Goal: Communication & Community: Participate in discussion

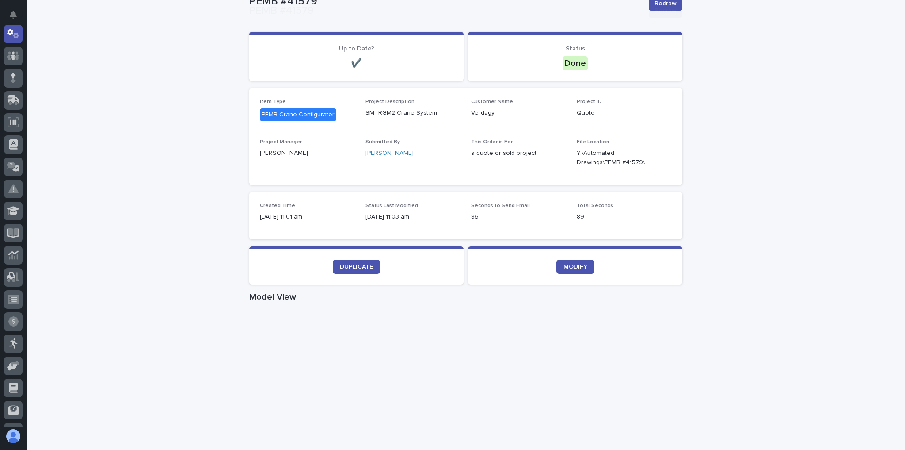
scroll to position [106, 0]
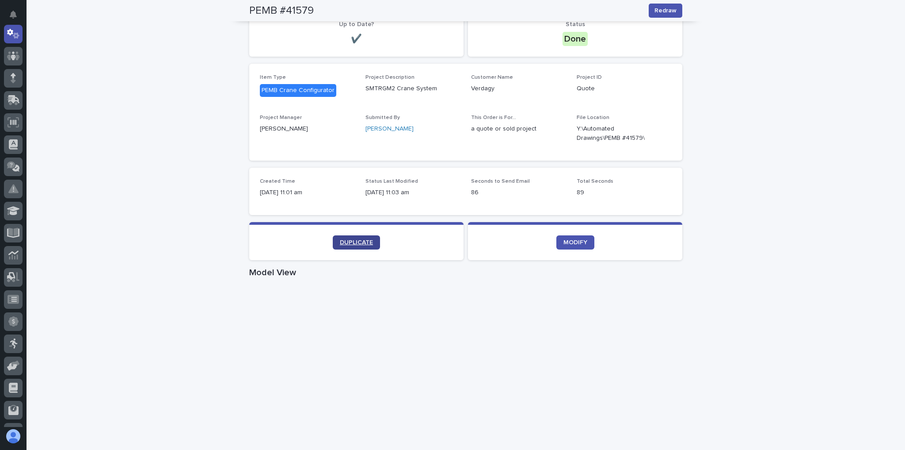
click at [347, 243] on span "DUPLICATE" at bounding box center [356, 242] width 33 height 6
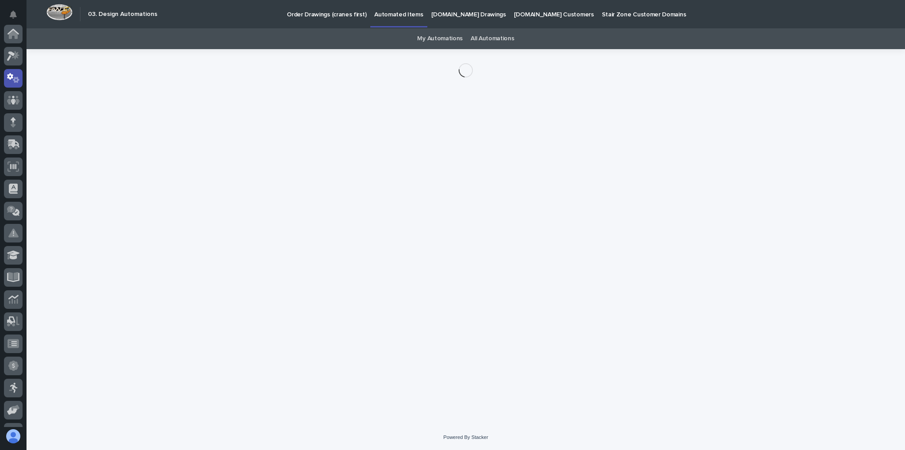
scroll to position [44, 0]
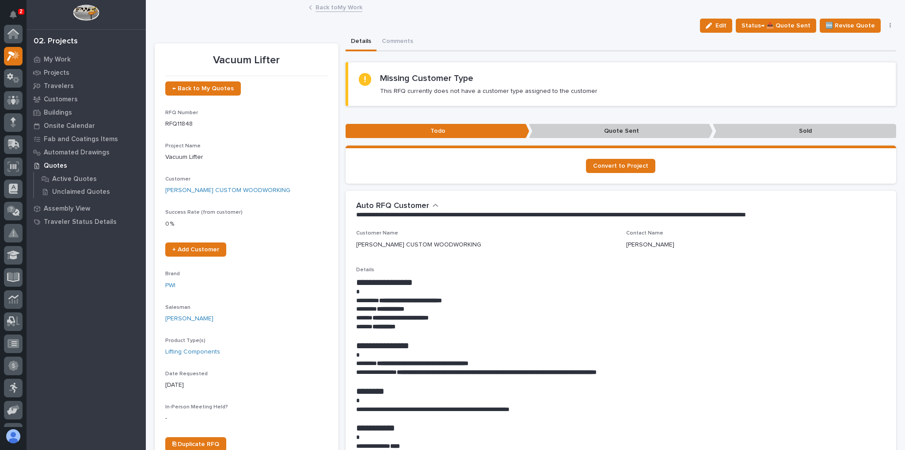
scroll to position [22, 0]
click at [18, 30] on icon at bounding box center [16, 32] width 8 height 9
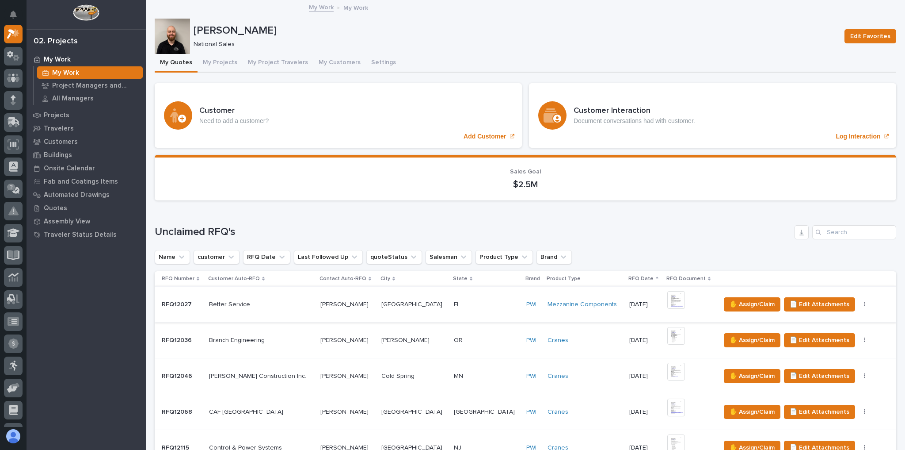
scroll to position [212, 0]
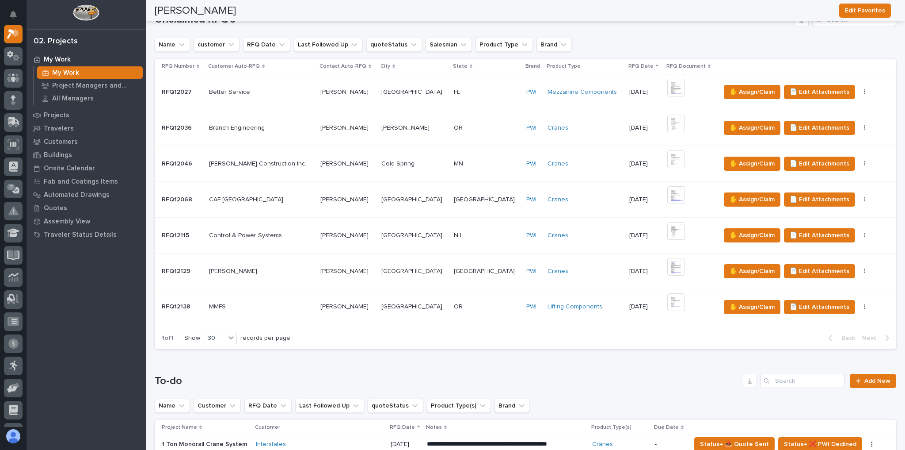
click at [265, 304] on p at bounding box center [261, 307] width 104 height 8
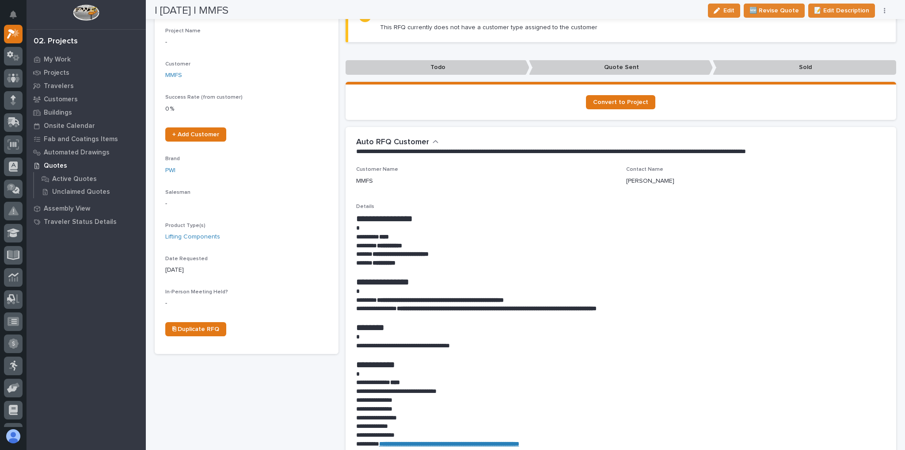
scroll to position [212, 0]
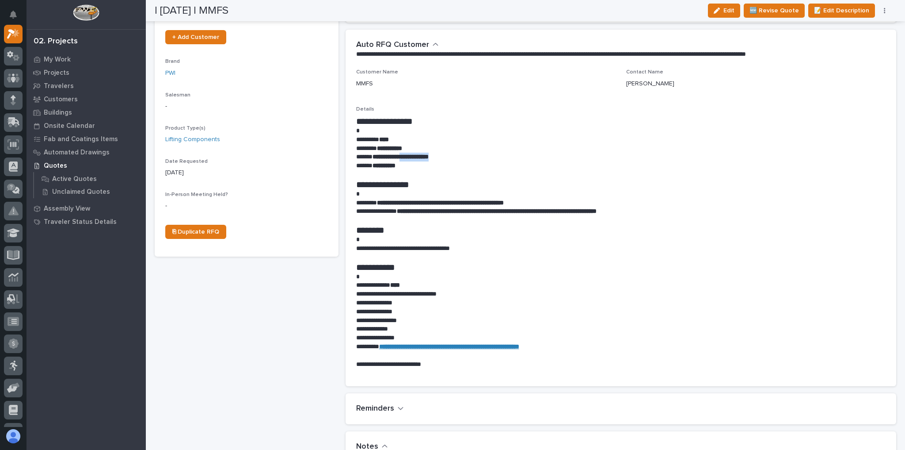
drag, startPoint x: 457, startPoint y: 154, endPoint x: 405, endPoint y: 160, distance: 52.0
click at [405, 160] on p "**********" at bounding box center [619, 157] width 526 height 9
copy strong "**********"
click at [554, 164] on p "**********" at bounding box center [619, 165] width 526 height 9
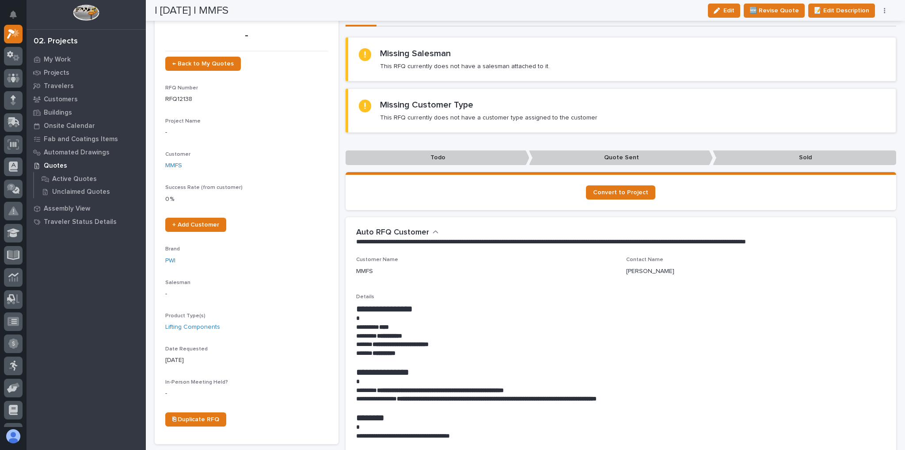
scroll to position [0, 0]
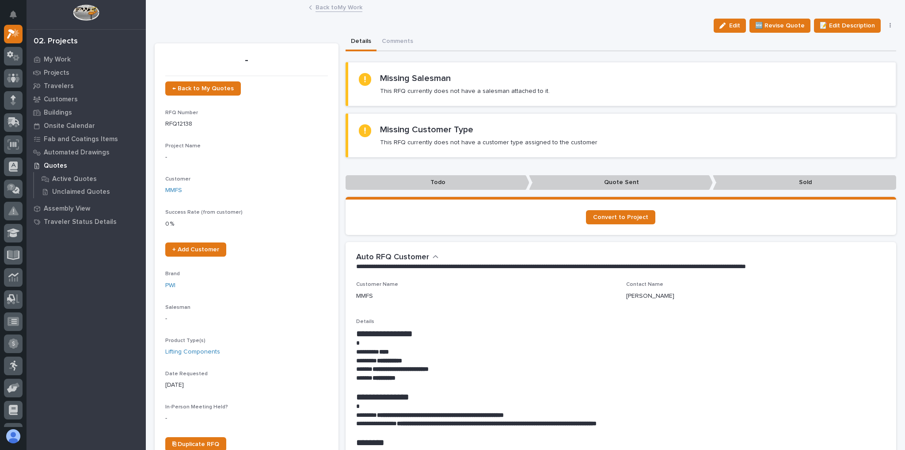
click at [325, 7] on link "Back to My Work" at bounding box center [339, 7] width 47 height 10
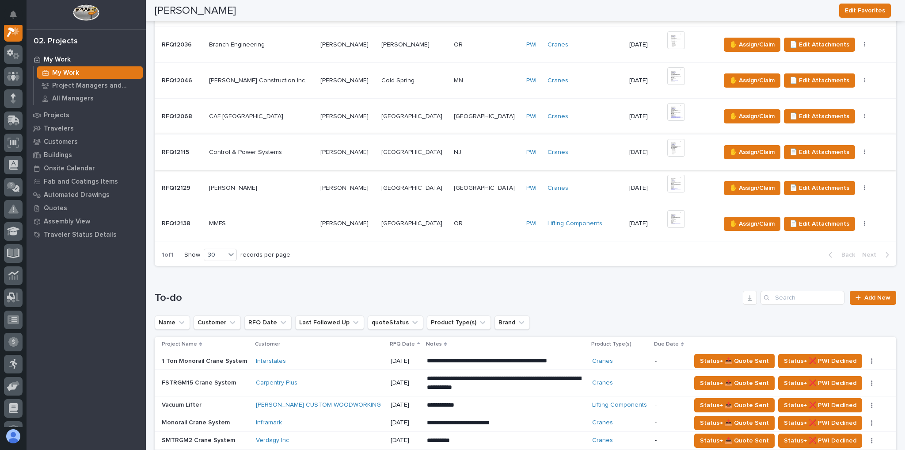
scroll to position [354, 0]
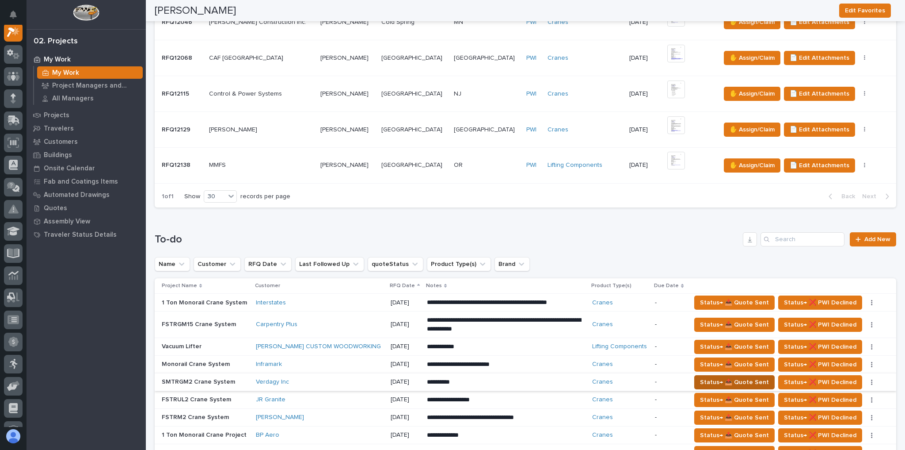
click at [716, 377] on span "Status→ 📤 Quote Sent" at bounding box center [734, 382] width 69 height 11
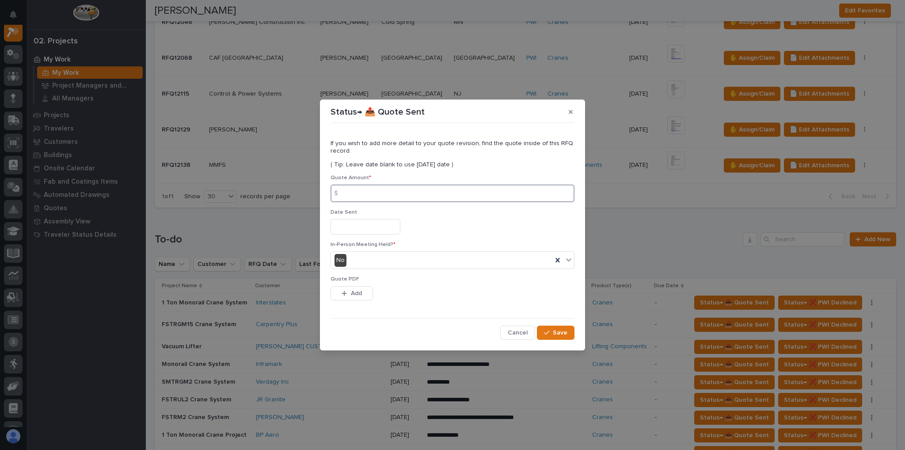
click at [377, 189] on input at bounding box center [453, 193] width 244 height 18
type input "148357"
click at [350, 291] on button "Add" at bounding box center [352, 293] width 42 height 14
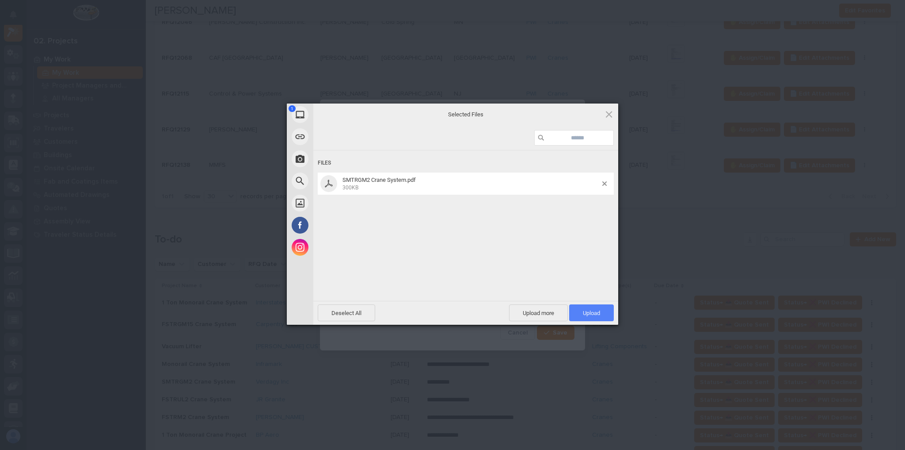
click at [575, 309] on span "Upload 1" at bounding box center [591, 312] width 45 height 17
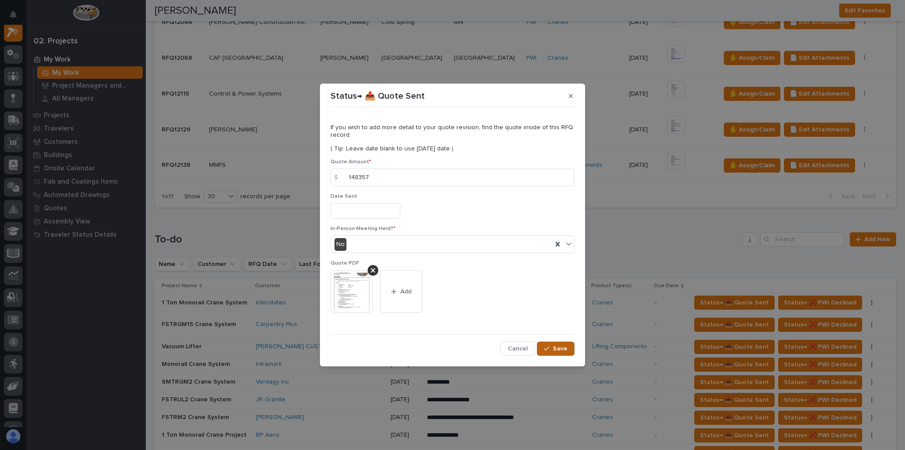
click at [563, 347] on span "Save" at bounding box center [560, 348] width 15 height 8
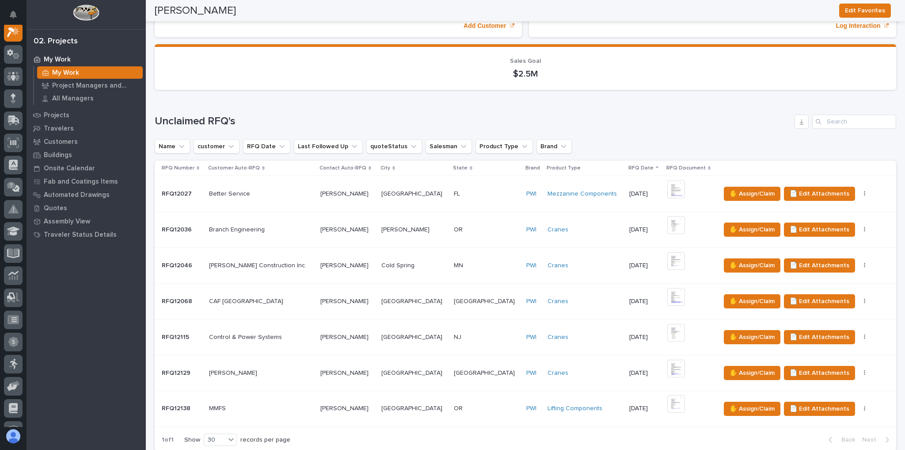
scroll to position [0, 0]
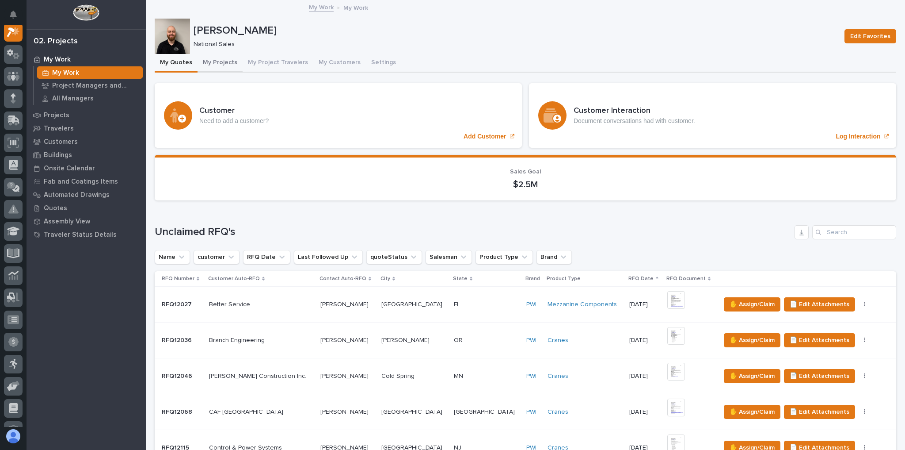
click at [224, 63] on button "My Projects" at bounding box center [220, 63] width 45 height 19
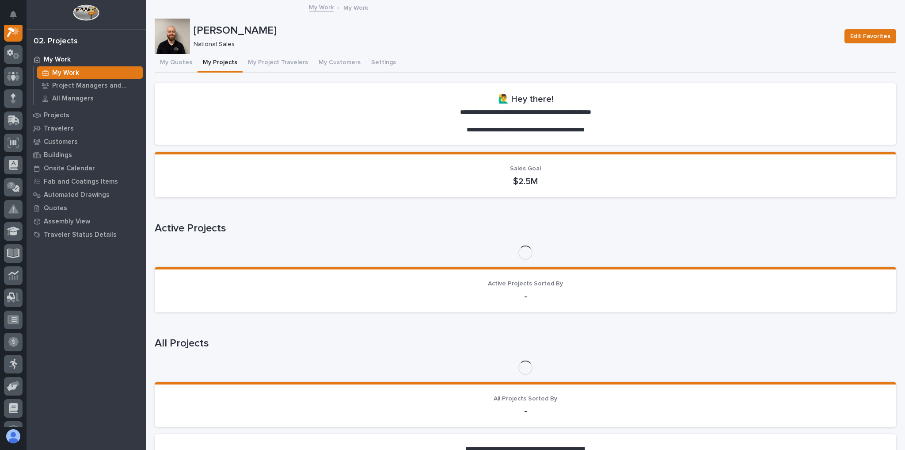
scroll to position [22, 0]
click at [223, 63] on button "My Projects" at bounding box center [220, 63] width 45 height 19
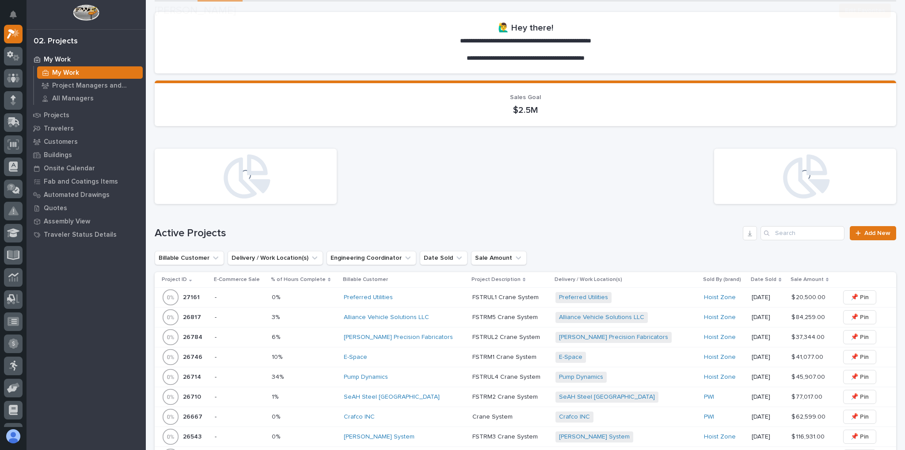
scroll to position [177, 0]
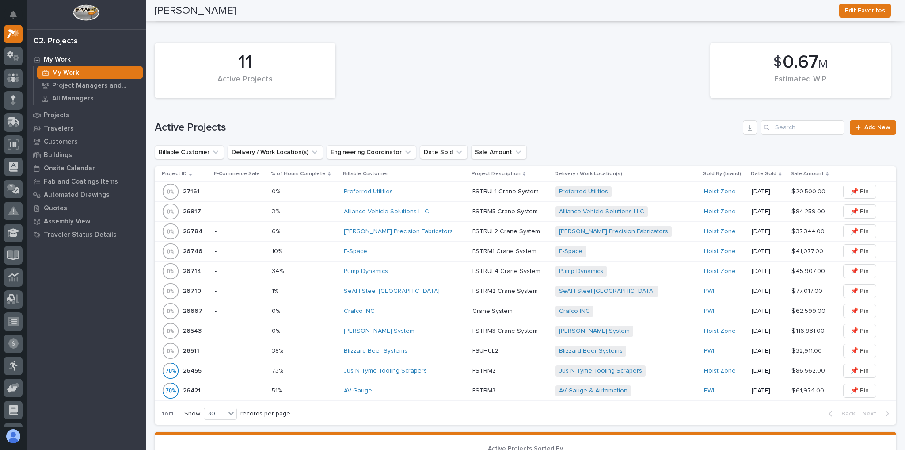
click at [337, 307] on p at bounding box center [304, 311] width 65 height 8
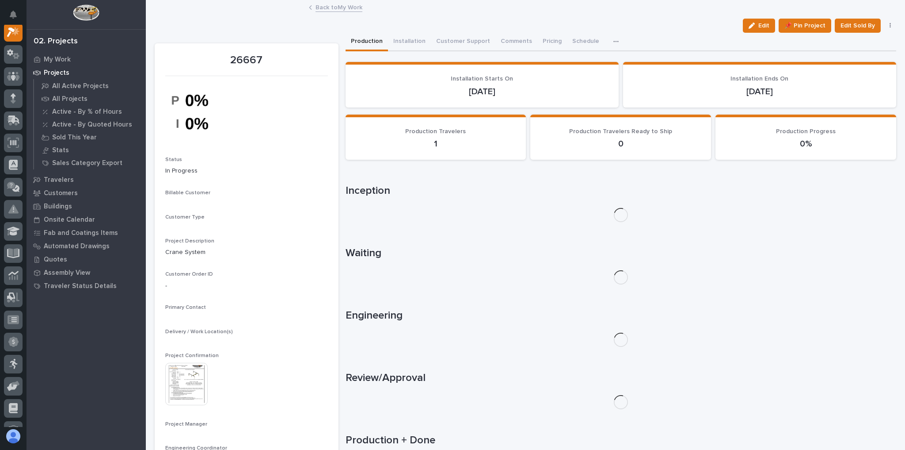
scroll to position [22, 0]
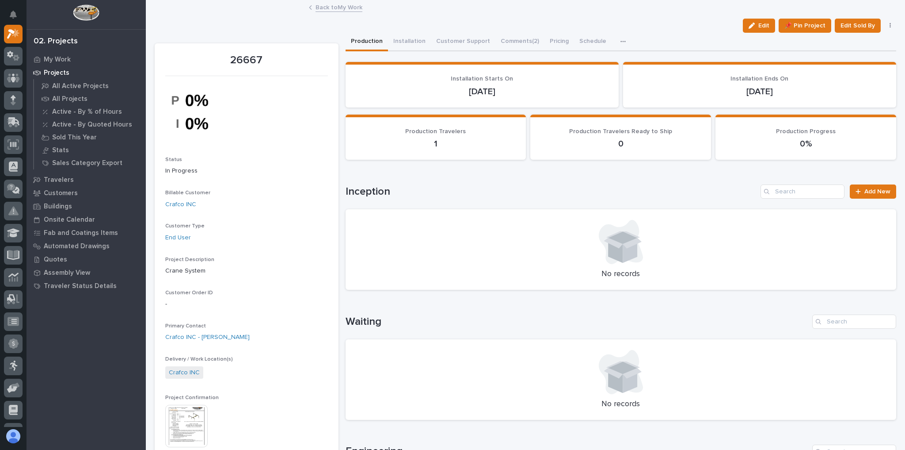
click at [317, 9] on link "Back to My Work" at bounding box center [339, 7] width 47 height 10
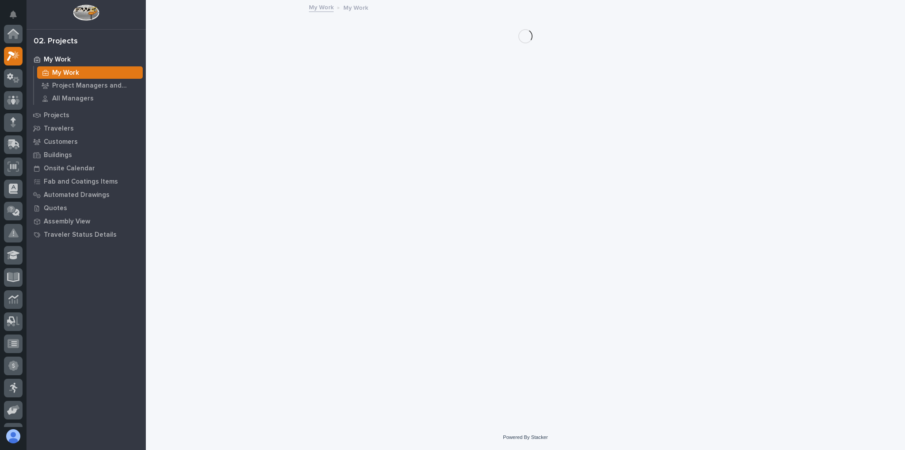
scroll to position [24, 0]
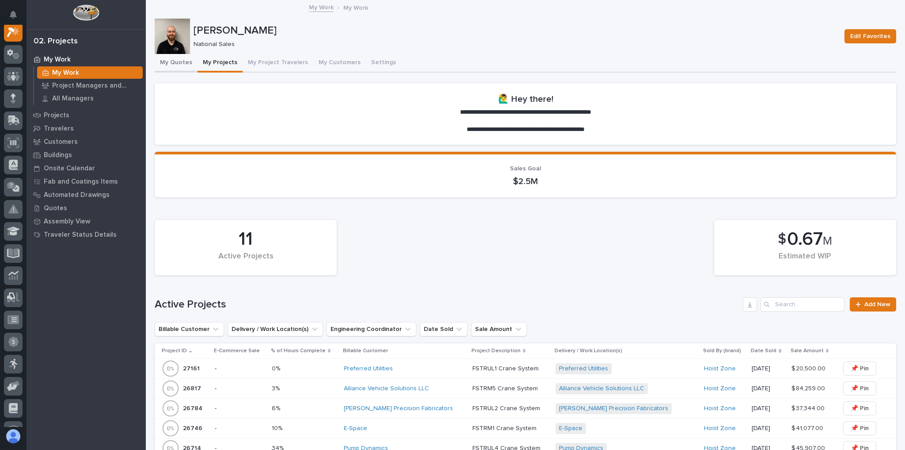
click at [173, 63] on button "My Quotes" at bounding box center [176, 63] width 43 height 19
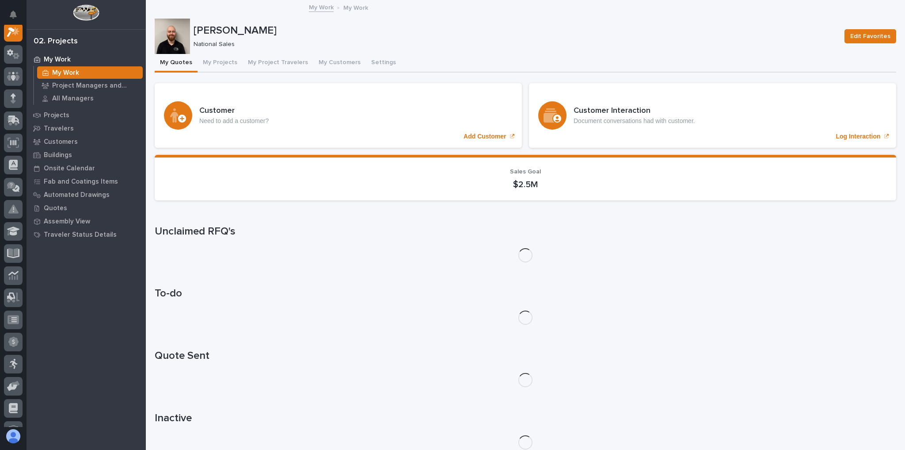
scroll to position [22, 0]
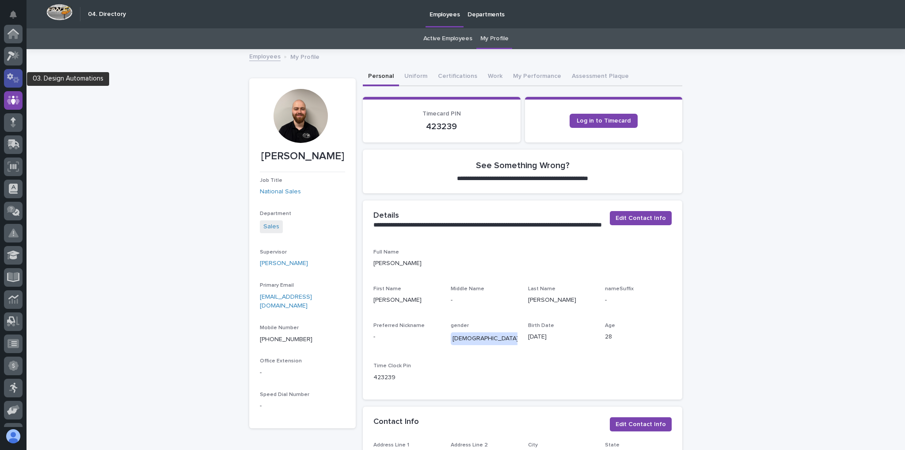
click at [13, 73] on icon at bounding box center [13, 78] width 13 height 10
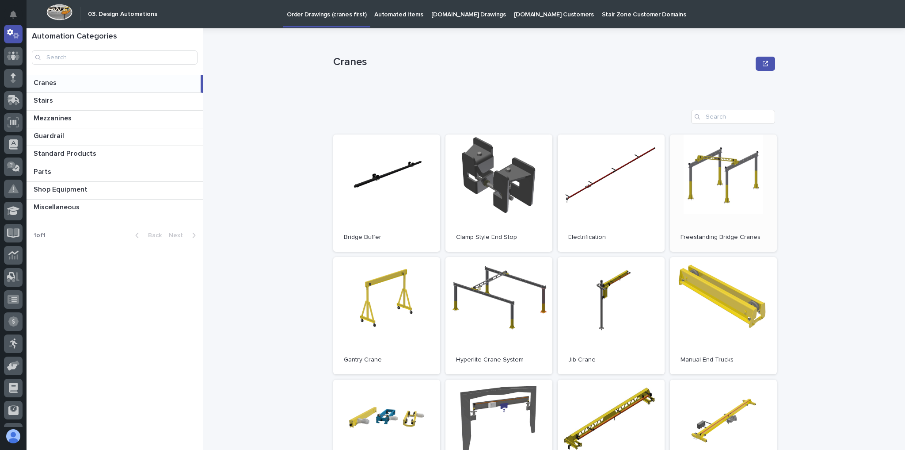
click at [724, 203] on link "Open" at bounding box center [723, 192] width 107 height 117
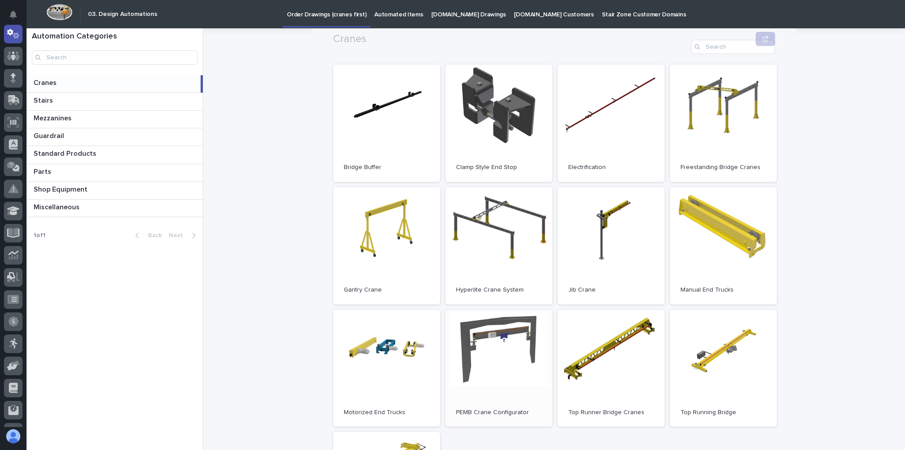
scroll to position [71, 0]
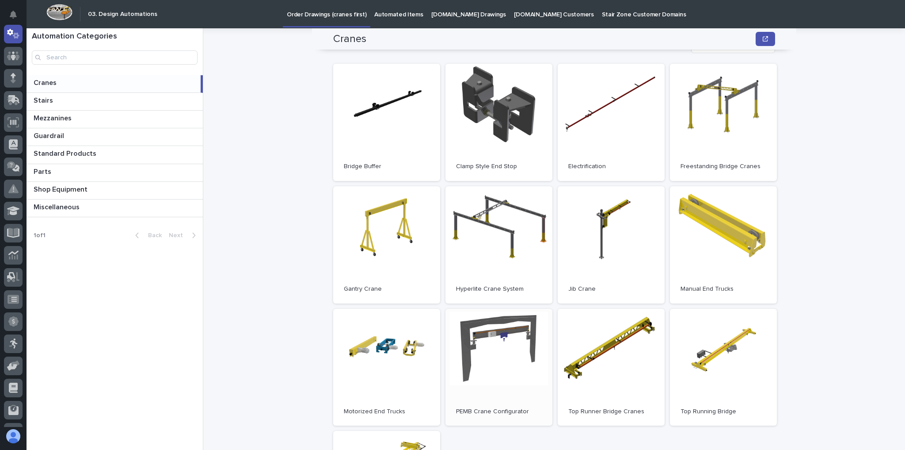
click at [508, 346] on link "Open" at bounding box center [499, 367] width 107 height 117
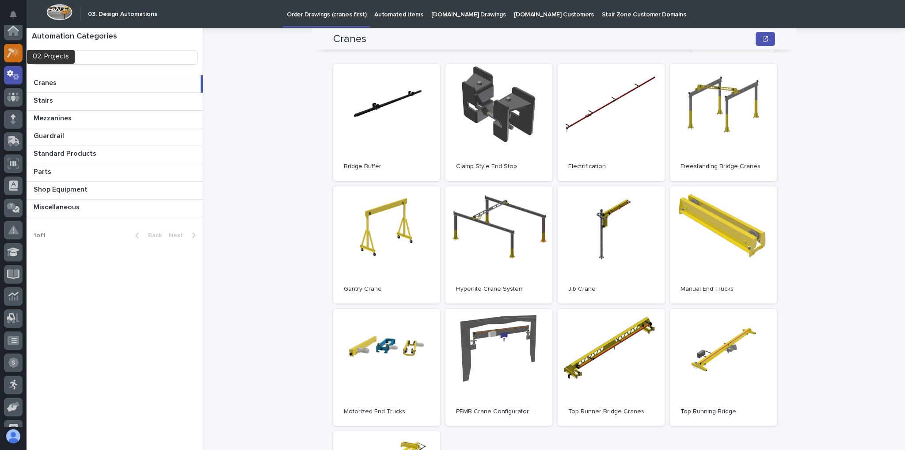
scroll to position [0, 0]
click at [20, 52] on div at bounding box center [13, 56] width 19 height 19
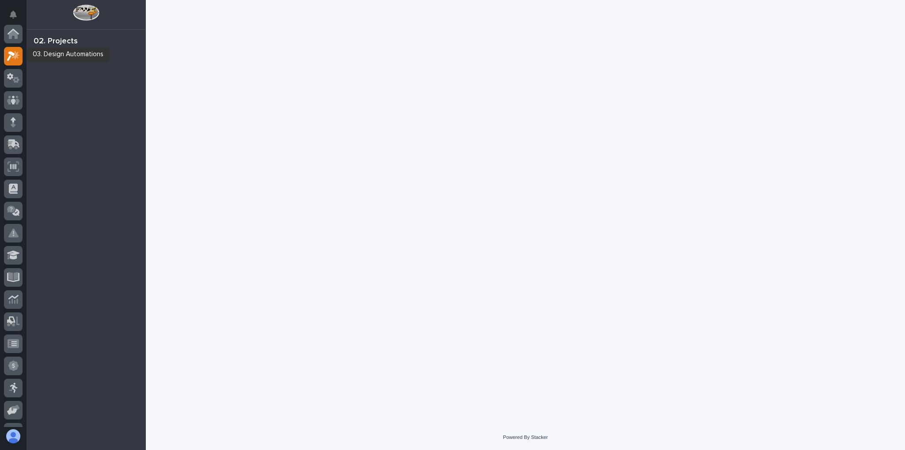
scroll to position [22, 0]
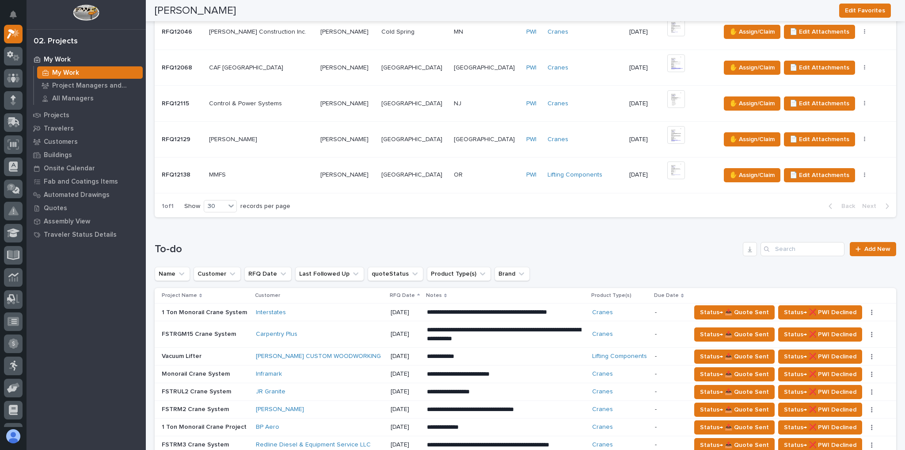
scroll to position [424, 0]
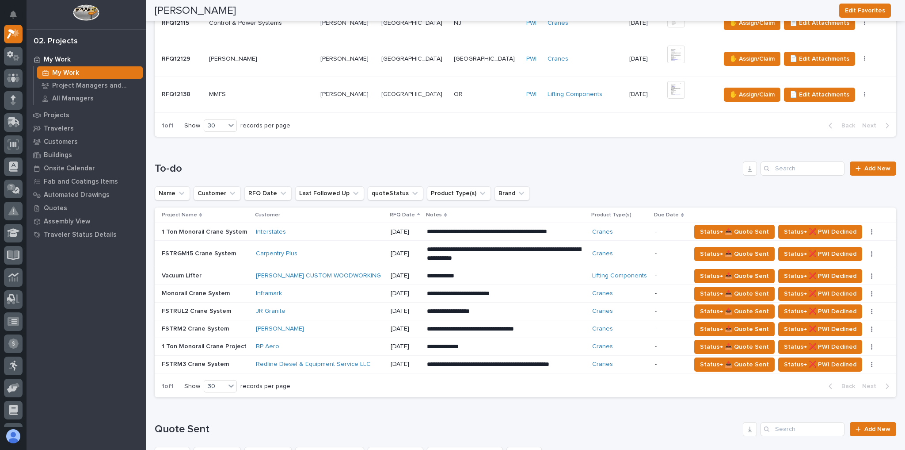
click at [304, 250] on div "Carpentry Plus" at bounding box center [320, 254] width 128 height 8
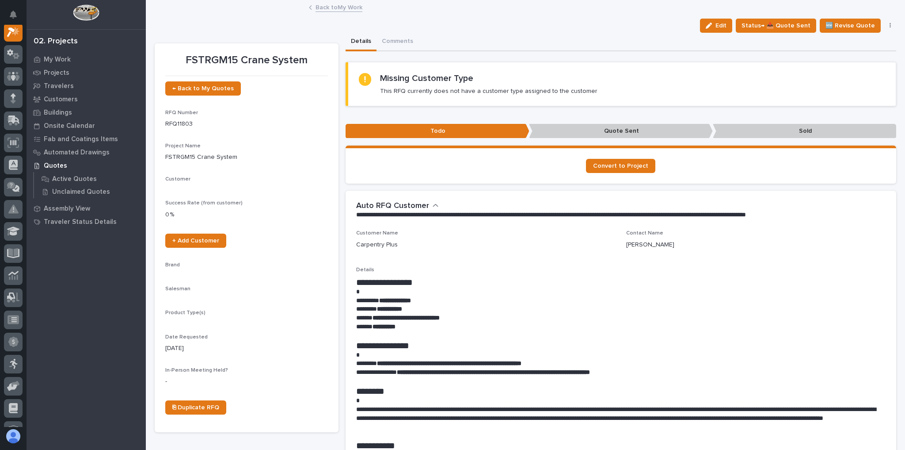
scroll to position [22, 0]
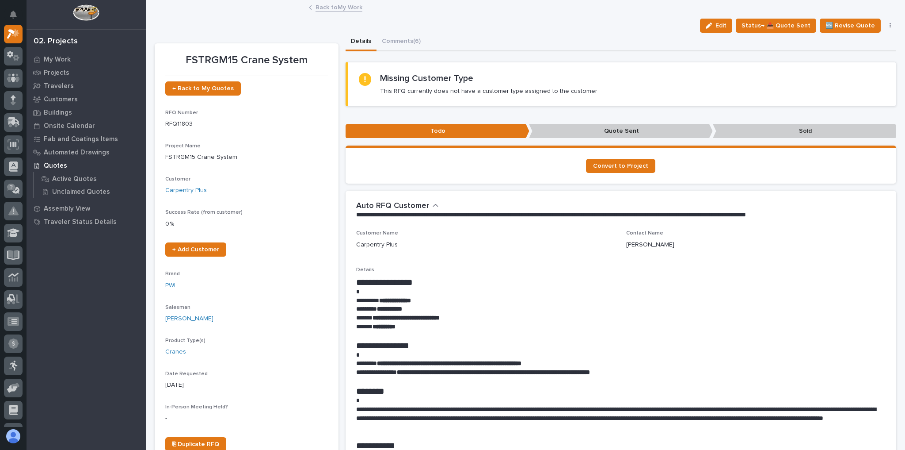
click at [404, 32] on div "Edit Status→ 📤 Quote Sent 🆕 Revise Quote 📝 Edit Description 📞 Edit Contact Info…" at bounding box center [526, 26] width 742 height 14
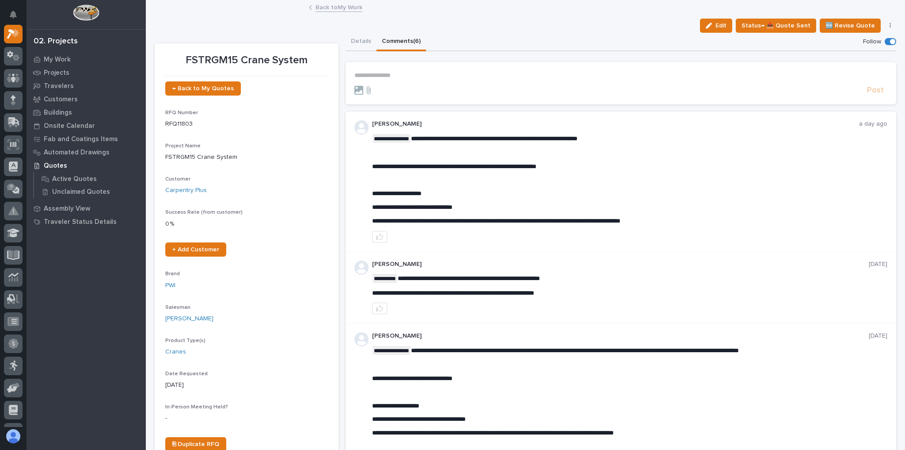
click at [404, 42] on button "Comments (6)" at bounding box center [402, 42] width 50 height 19
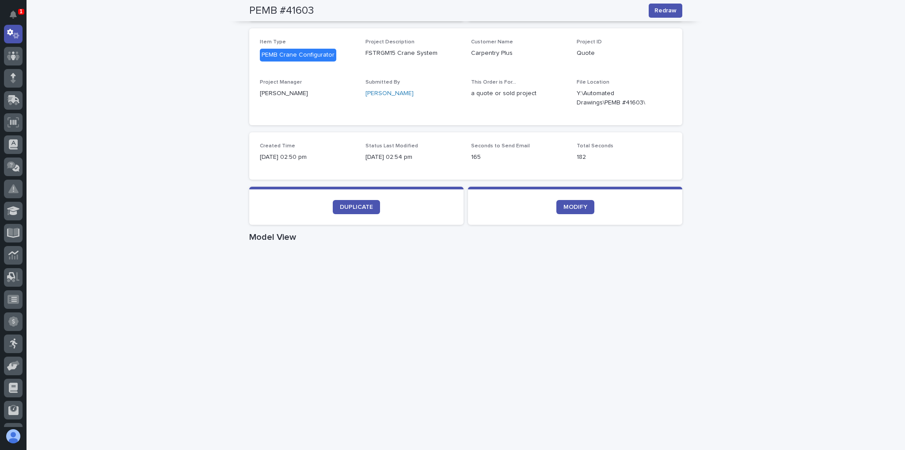
scroll to position [354, 0]
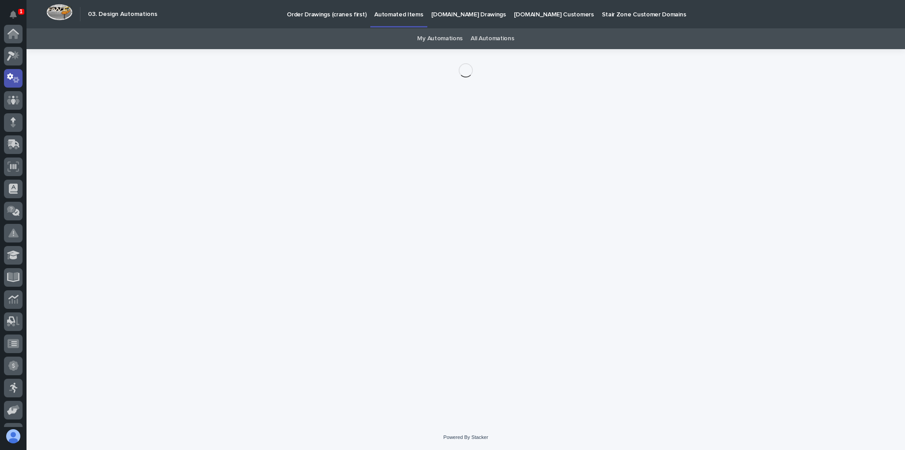
scroll to position [44, 0]
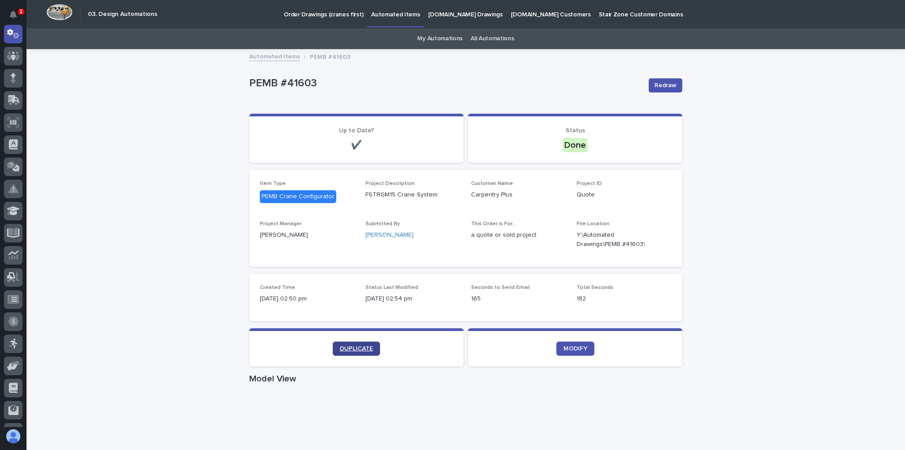
click at [366, 348] on span "DUPLICATE" at bounding box center [356, 348] width 33 height 6
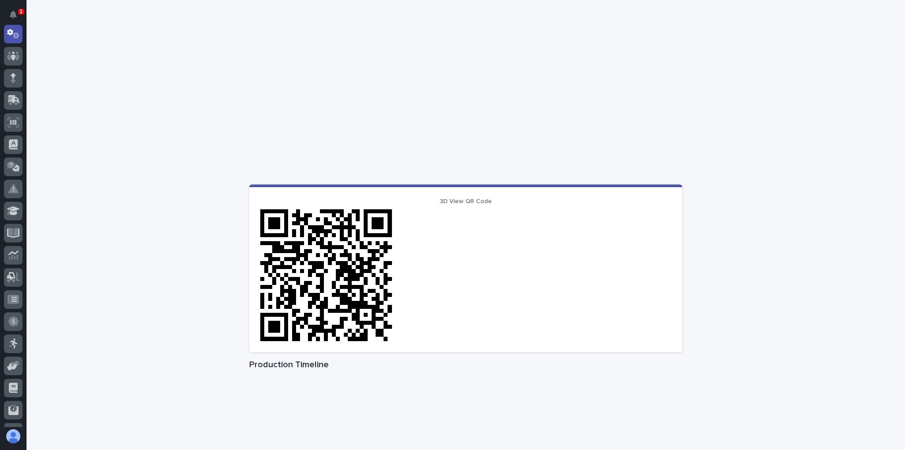
scroll to position [424, 0]
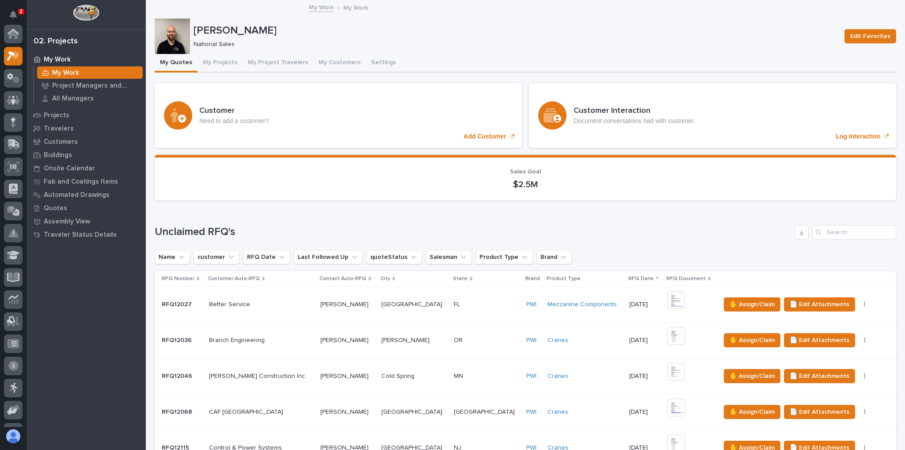
scroll to position [22, 0]
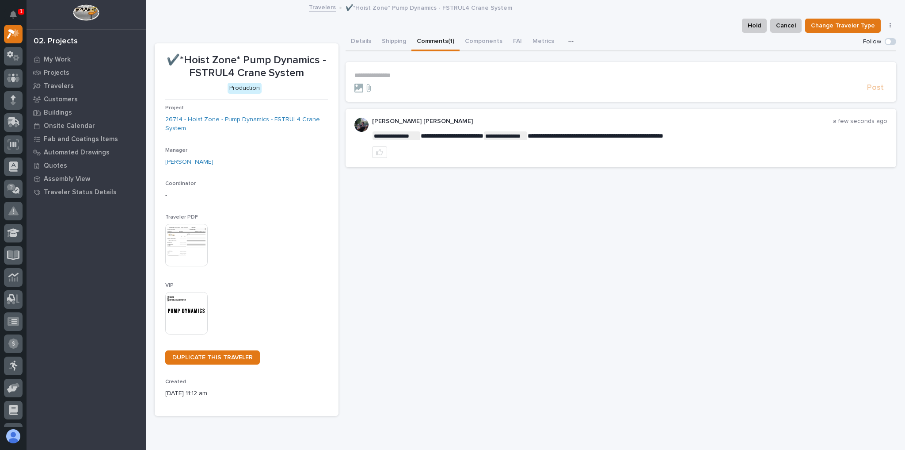
click at [385, 150] on div at bounding box center [630, 151] width 516 height 11
click at [381, 152] on icon "button" at bounding box center [379, 152] width 7 height 7
click at [409, 83] on div "Post" at bounding box center [622, 88] width 534 height 10
click at [403, 77] on p "**********" at bounding box center [622, 76] width 534 height 8
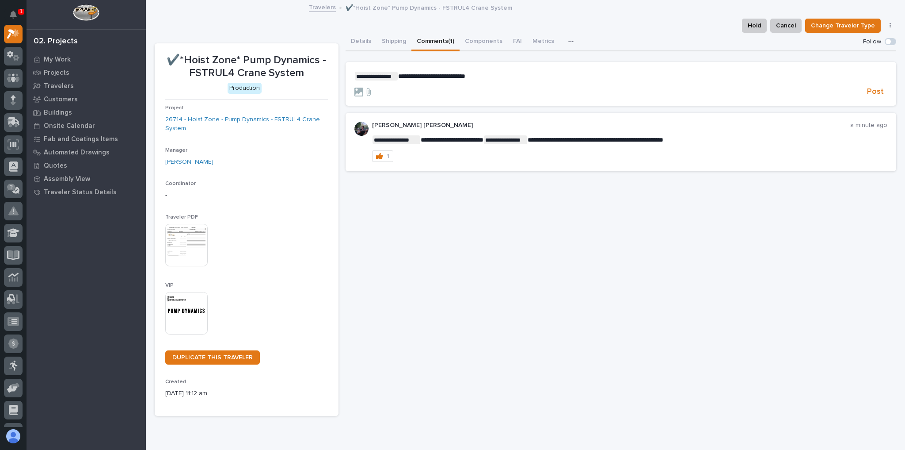
click at [415, 76] on span "**********" at bounding box center [431, 76] width 67 height 6
drag, startPoint x: 868, startPoint y: 90, endPoint x: 862, endPoint y: 92, distance: 5.6
click at [868, 89] on span "Post" at bounding box center [875, 92] width 17 height 10
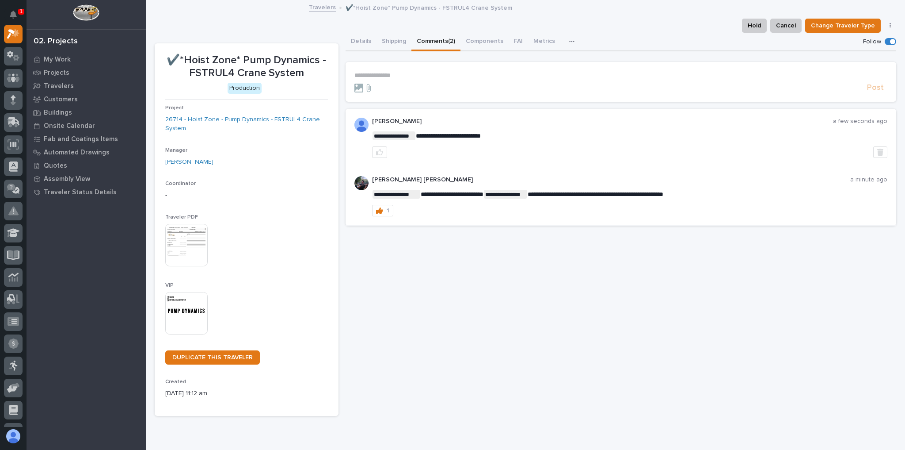
click at [358, 42] on button "Details" at bounding box center [361, 42] width 31 height 19
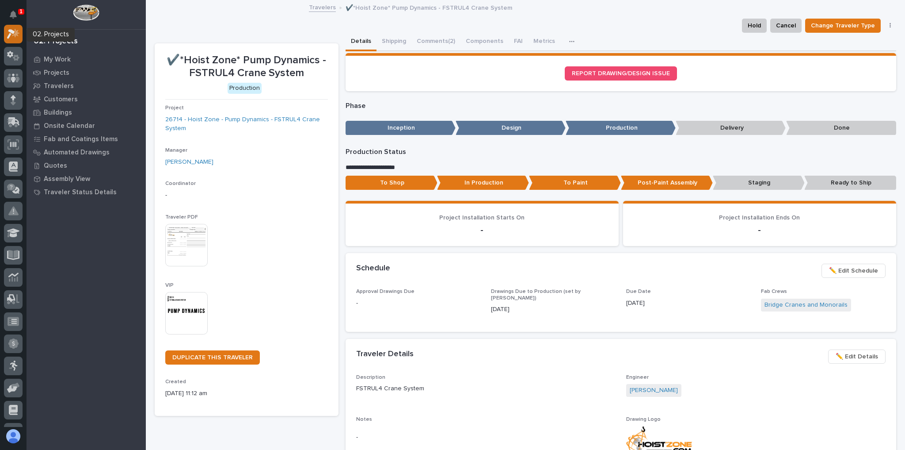
click at [13, 32] on icon at bounding box center [11, 34] width 8 height 10
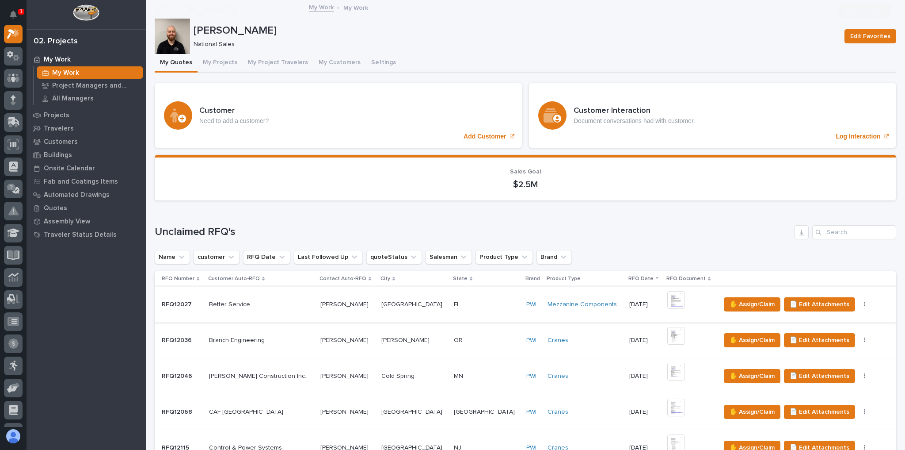
scroll to position [212, 0]
